Goal: Task Accomplishment & Management: Manage account settings

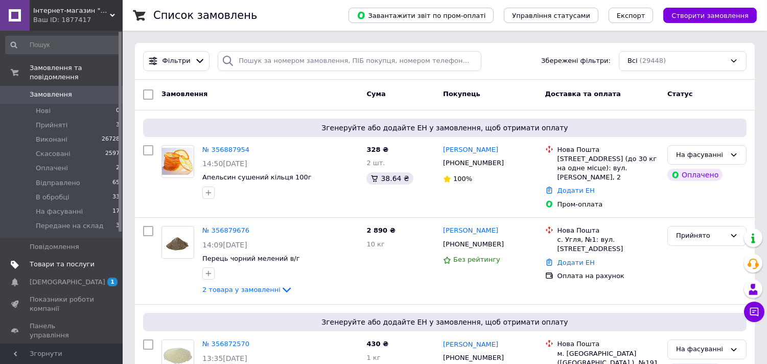
click at [62, 260] on span "Товари та послуги" at bounding box center [62, 264] width 65 height 9
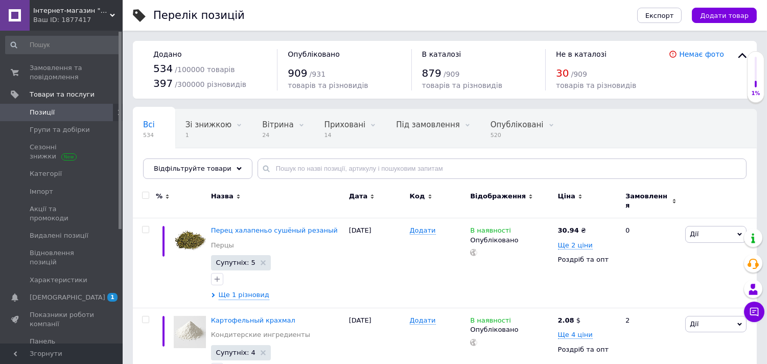
click at [301, 158] on div "Всі 534 Зі знижкою 1 Видалити Редагувати Вітрина 24 Видалити Редагувати Прихова…" at bounding box center [445, 144] width 624 height 70
click at [290, 167] on input "text" at bounding box center [502, 168] width 489 height 20
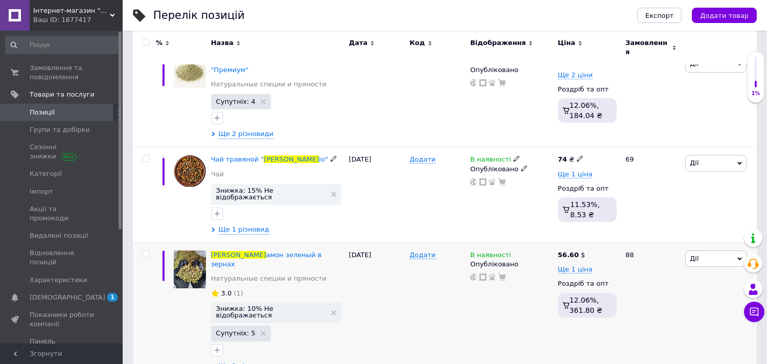
scroll to position [227, 0]
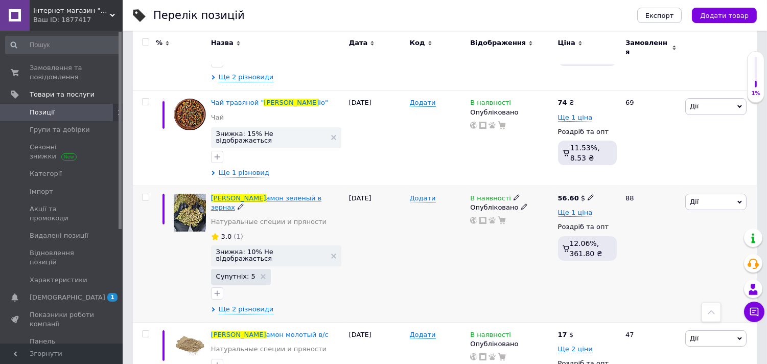
type input "кард"
click at [235, 194] on span "амон зеленый в зернах" at bounding box center [266, 202] width 111 height 17
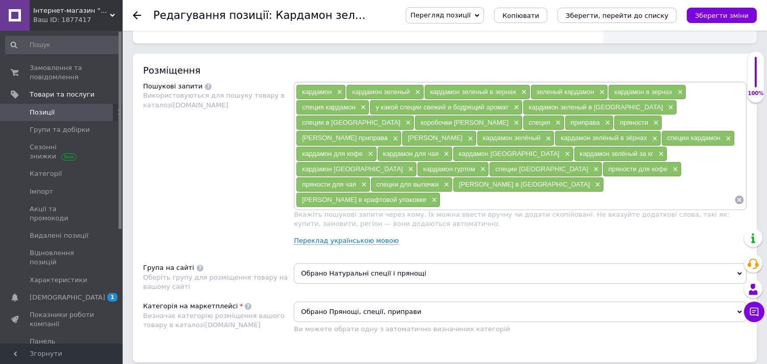
scroll to position [682, 0]
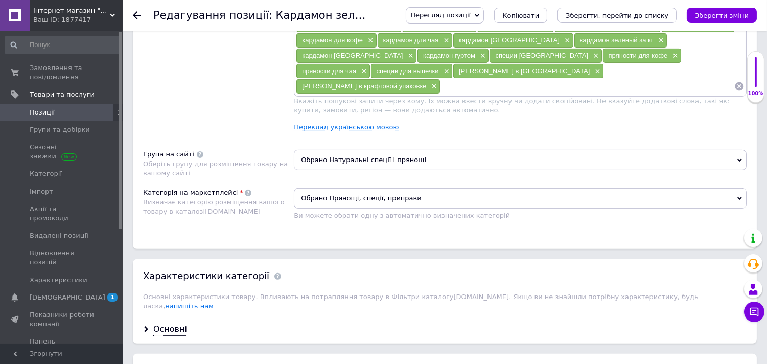
click at [441, 94] on input at bounding box center [588, 86] width 294 height 15
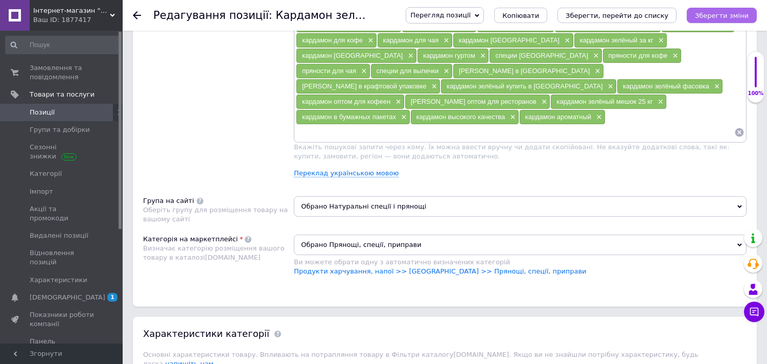
click at [719, 17] on icon "Зберегти зміни" at bounding box center [722, 16] width 54 height 8
click at [651, 13] on icon "Зберегти, перейти до списку" at bounding box center [617, 16] width 103 height 8
